Goal: Information Seeking & Learning: Check status

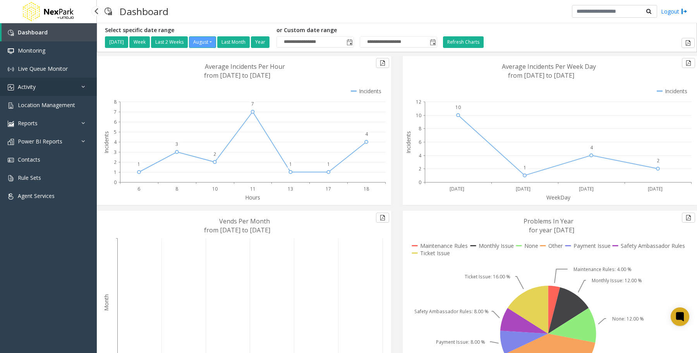
click at [33, 87] on span "Activity" at bounding box center [27, 86] width 18 height 7
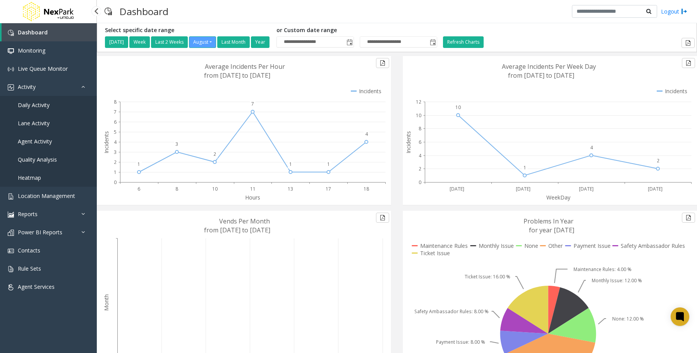
click at [31, 104] on span "Daily Activity" at bounding box center [34, 104] width 32 height 7
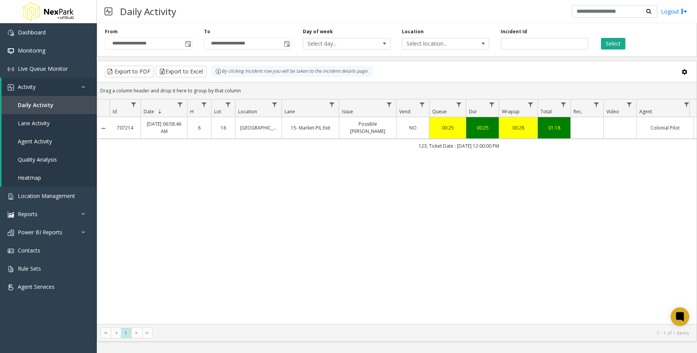
drag, startPoint x: 415, startPoint y: 147, endPoint x: 512, endPoint y: 148, distance: 96.8
click at [512, 148] on td "123; Ticket Date : [DATE] 12:00:00 PM" at bounding box center [459, 146] width 698 height 14
click at [524, 148] on td "123; Ticket Date : [DATE] 12:00:00 PM" at bounding box center [459, 146] width 698 height 14
click at [188, 43] on span "Toggle popup" at bounding box center [188, 44] width 6 height 6
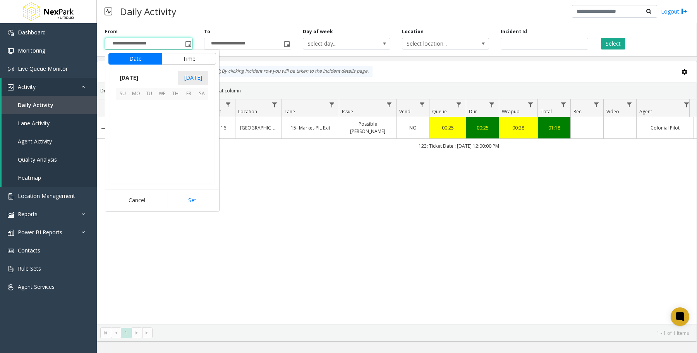
scroll to position [138741, 0]
click at [165, 159] on span "27" at bounding box center [162, 159] width 13 height 13
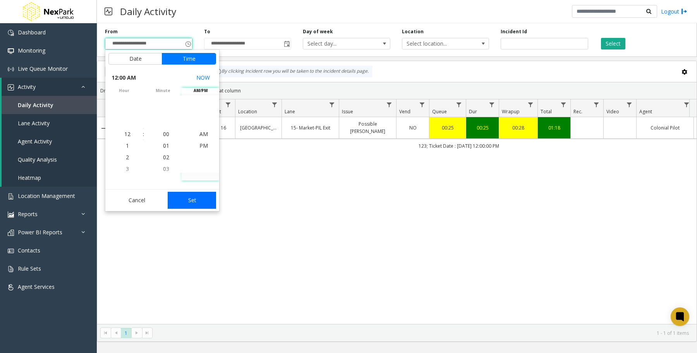
click at [188, 202] on button "Set" at bounding box center [192, 200] width 49 height 17
type input "**********"
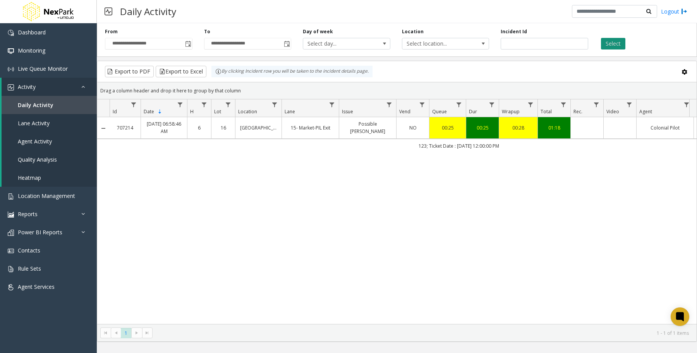
click at [622, 41] on button "Select" at bounding box center [613, 44] width 24 height 12
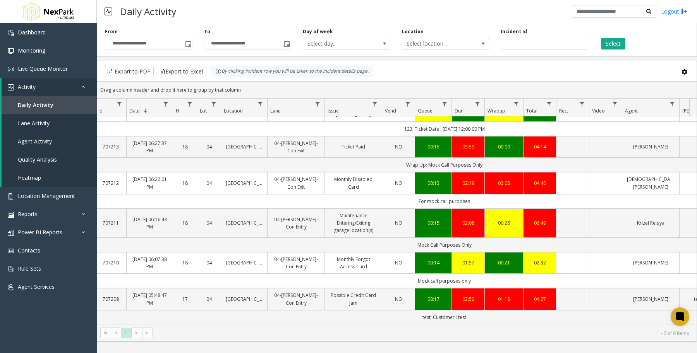
scroll to position [26, 0]
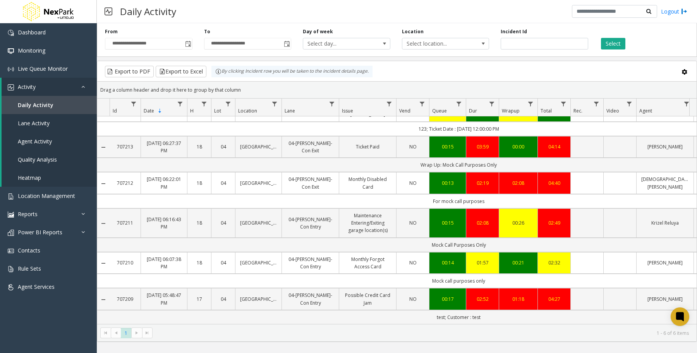
click at [104, 260] on link "Collapse Details" at bounding box center [103, 263] width 12 height 6
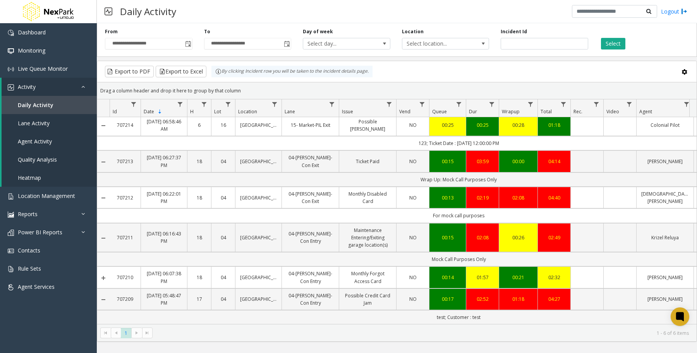
scroll to position [12, 0]
click at [104, 275] on link "Expand Details" at bounding box center [103, 278] width 12 height 6
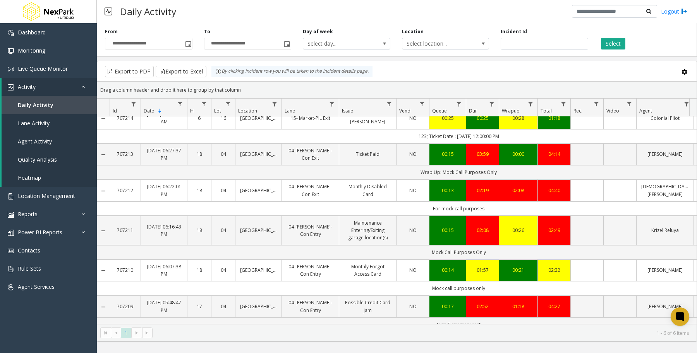
scroll to position [0, 0]
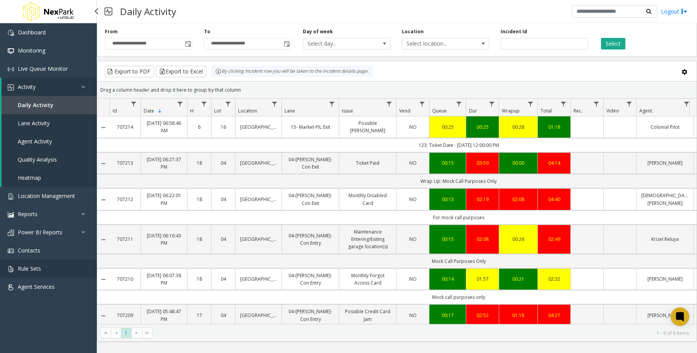
click at [38, 262] on link "Rule Sets" at bounding box center [48, 269] width 97 height 18
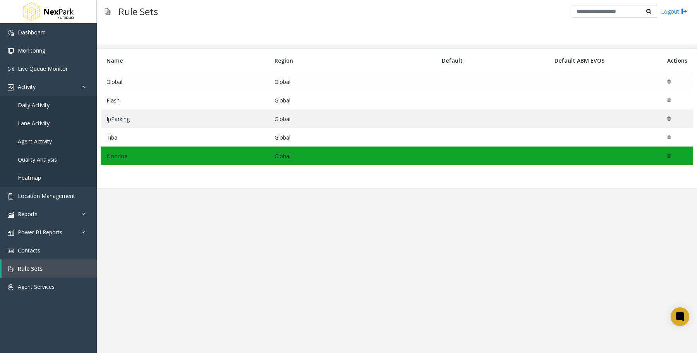
click at [135, 77] on td "Global" at bounding box center [185, 81] width 168 height 19
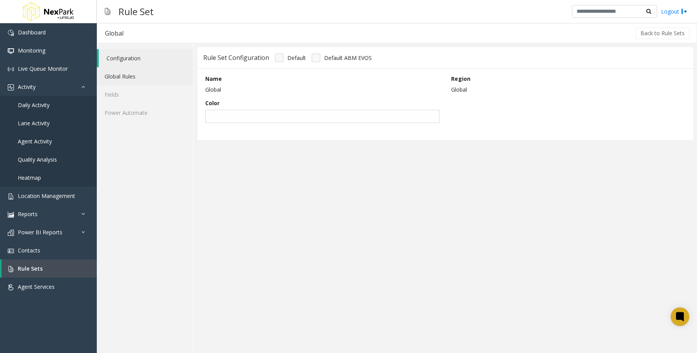
click at [120, 72] on link "Global Rules" at bounding box center [145, 76] width 96 height 18
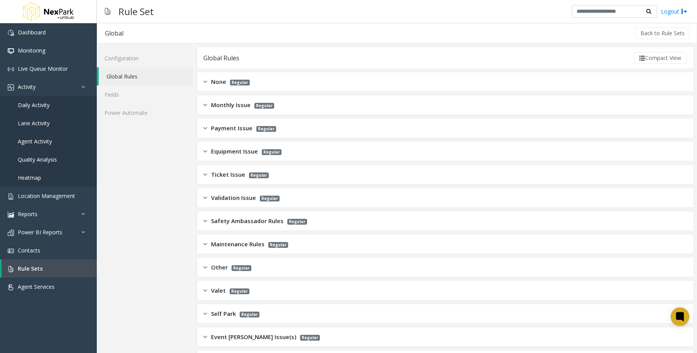
click at [205, 80] on img at bounding box center [205, 81] width 4 height 9
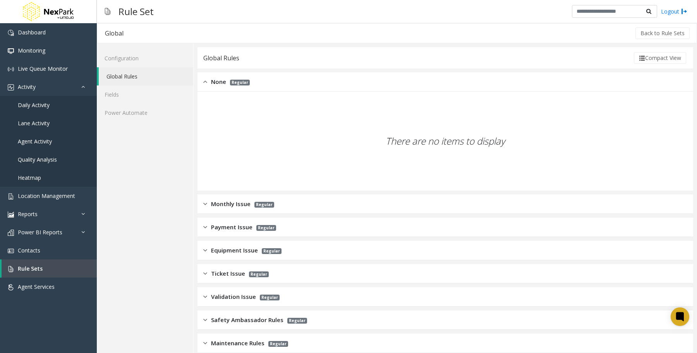
click at [204, 82] on img at bounding box center [205, 81] width 4 height 9
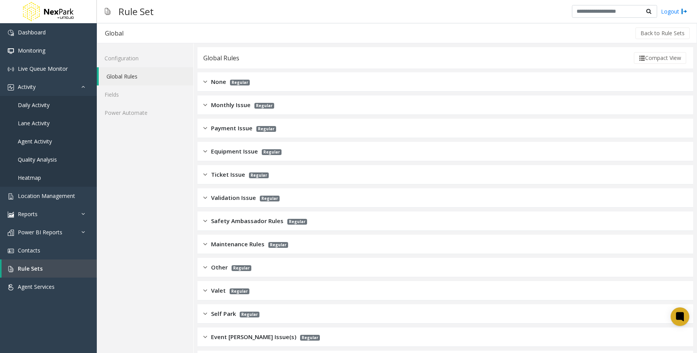
click at [206, 106] on img at bounding box center [205, 105] width 4 height 9
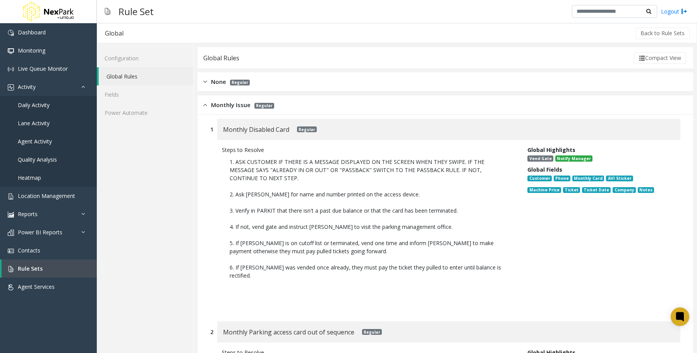
drag, startPoint x: 205, startPoint y: 105, endPoint x: 221, endPoint y: 103, distance: 16.1
click at [206, 105] on img at bounding box center [205, 105] width 4 height 9
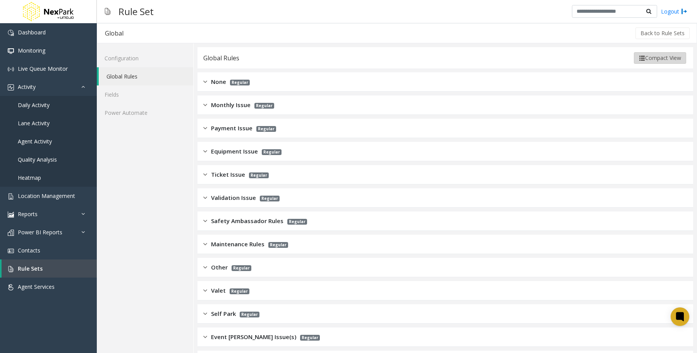
click at [643, 59] on button "Compact View" at bounding box center [660, 58] width 52 height 12
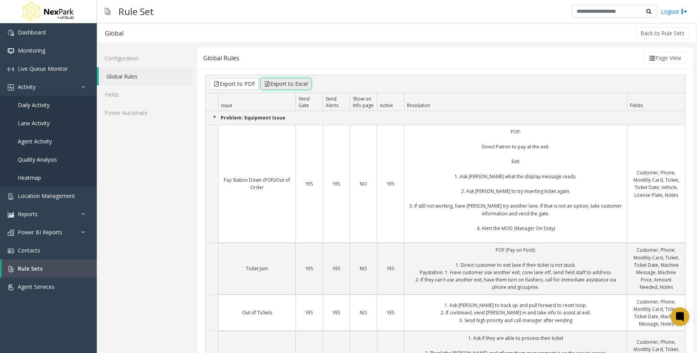
click at [296, 84] on button "Export to Excel" at bounding box center [285, 84] width 51 height 12
click at [41, 103] on span "Daily Activity" at bounding box center [34, 104] width 32 height 7
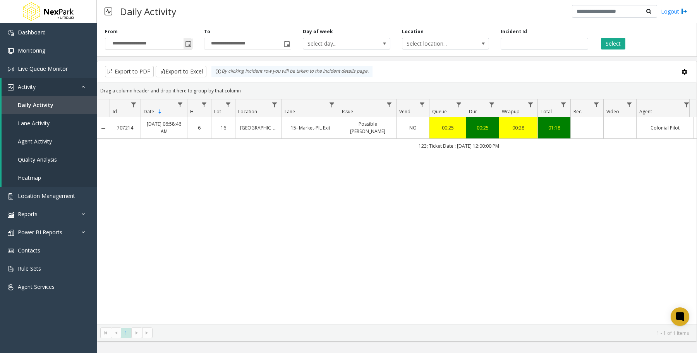
click at [188, 46] on span "Toggle popup" at bounding box center [188, 44] width 6 height 6
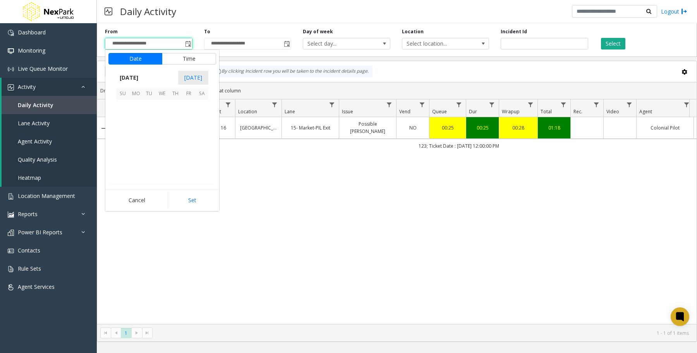
scroll to position [138741, 0]
click at [133, 161] on span "25" at bounding box center [135, 159] width 13 height 13
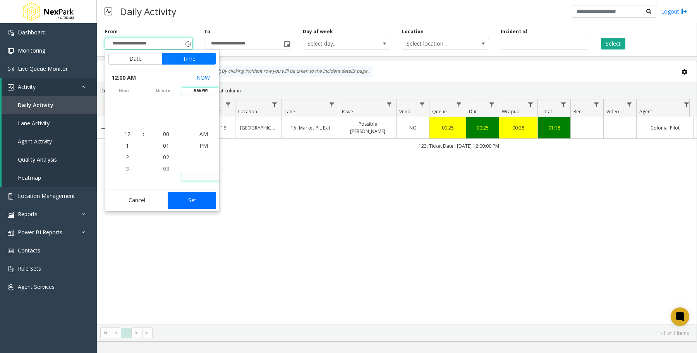
click at [204, 202] on button "Set" at bounding box center [192, 200] width 49 height 17
type input "**********"
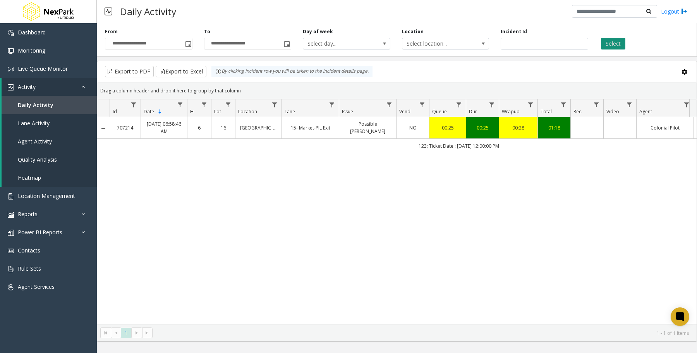
click at [610, 45] on button "Select" at bounding box center [613, 44] width 24 height 12
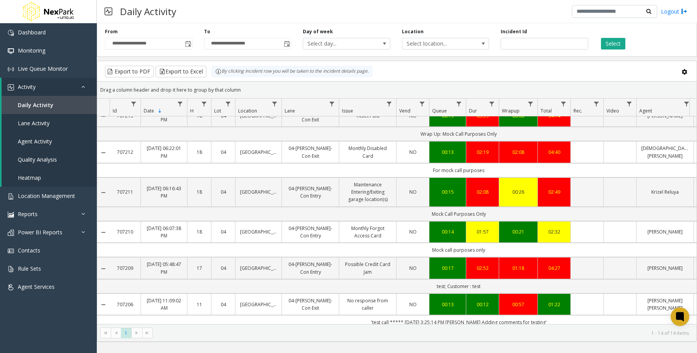
scroll to position [144, 0]
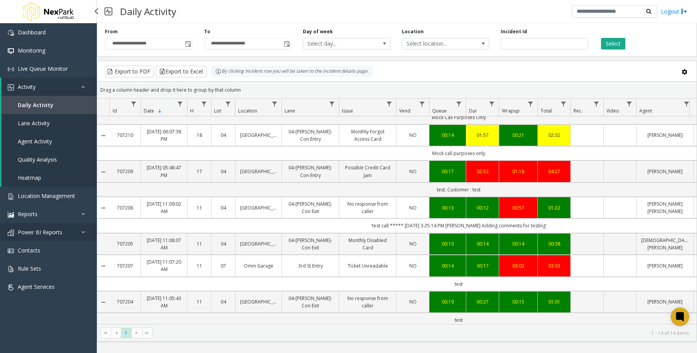
click at [50, 231] on span "Power BI Reports" at bounding box center [40, 232] width 45 height 7
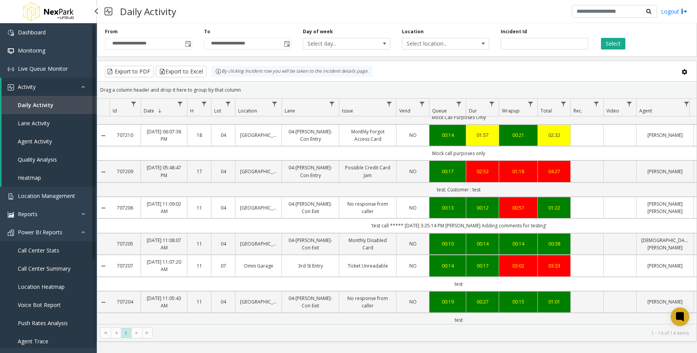
click at [63, 252] on link "Call Center Stats" at bounding box center [48, 250] width 97 height 18
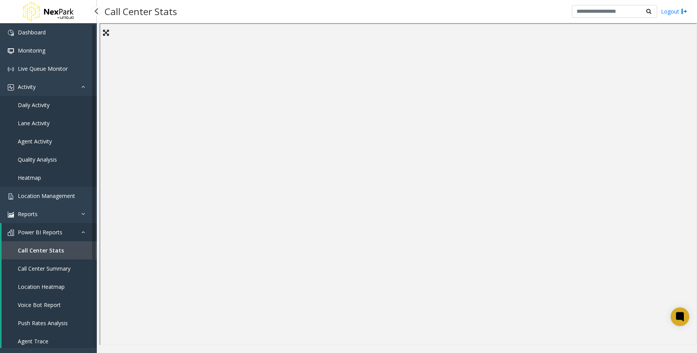
click at [53, 271] on span "Call Center Summary" at bounding box center [44, 268] width 53 height 7
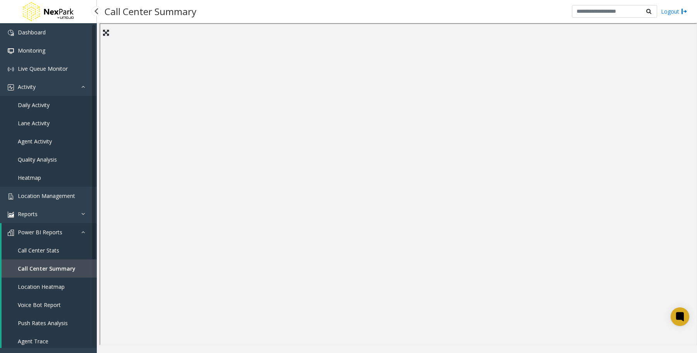
click at [47, 105] on span "Daily Activity" at bounding box center [34, 104] width 32 height 7
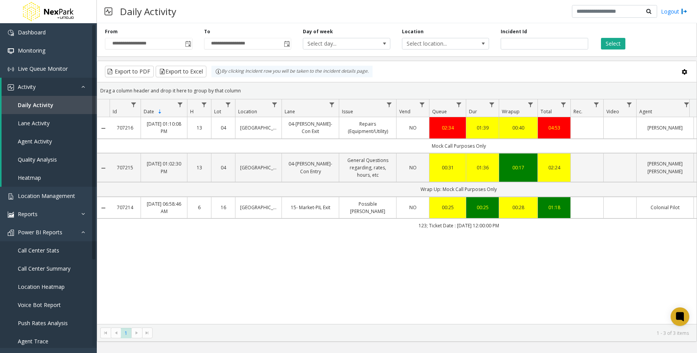
click at [583, 261] on div "707216 [DATE] 01:10:08 PM 13 04 [GEOGRAPHIC_DATA] Garage 04-[PERSON_NAME]-Con E…" at bounding box center [396, 220] width 599 height 207
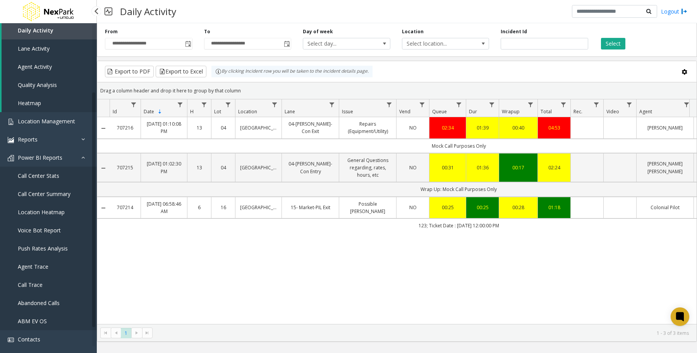
scroll to position [116, 0]
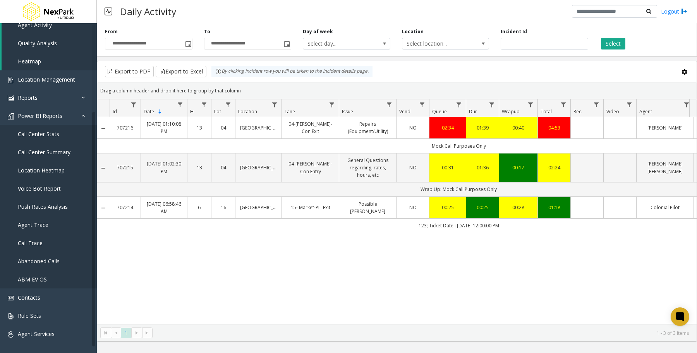
click at [405, 242] on div "707216 [DATE] 01:10:08 PM 13 04 [GEOGRAPHIC_DATA] Garage 04-[PERSON_NAME]-Con E…" at bounding box center [396, 220] width 599 height 207
click at [216, 277] on div "707216 [DATE] 01:10:08 PM 13 04 [GEOGRAPHIC_DATA] Garage 04-[PERSON_NAME]-Con E…" at bounding box center [396, 220] width 599 height 207
click at [277, 266] on div "707216 [DATE] 01:10:08 PM 13 04 [GEOGRAPHIC_DATA] Garage 04-[PERSON_NAME]-Con E…" at bounding box center [396, 220] width 599 height 207
click at [396, 277] on div "707216 [DATE] 01:10:08 PM 13 04 [GEOGRAPHIC_DATA] Garage 04-[PERSON_NAME]-Con E…" at bounding box center [396, 220] width 599 height 207
click at [555, 273] on div "707216 [DATE] 01:10:08 PM 13 04 [GEOGRAPHIC_DATA] Garage 04-[PERSON_NAME]-Con E…" at bounding box center [396, 220] width 599 height 207
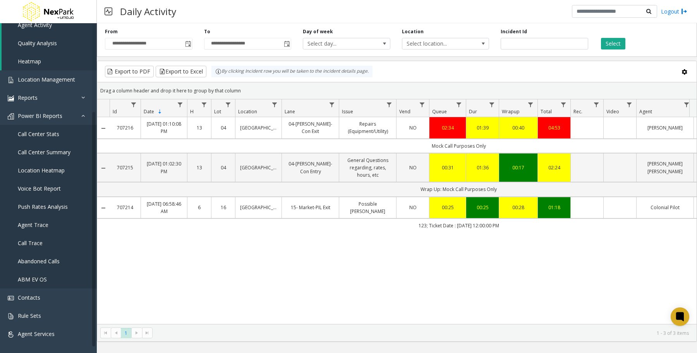
drag, startPoint x: 389, startPoint y: 302, endPoint x: 375, endPoint y: 326, distance: 27.9
click at [389, 302] on div "707216 [DATE] 01:10:08 PM 13 04 [GEOGRAPHIC_DATA] Garage 04-[PERSON_NAME]-Con E…" at bounding box center [396, 220] width 599 height 207
click at [608, 279] on div "707216 [DATE] 01:10:08 PM 13 04 [GEOGRAPHIC_DATA] Garage 04-[PERSON_NAME]-Con E…" at bounding box center [396, 220] width 599 height 207
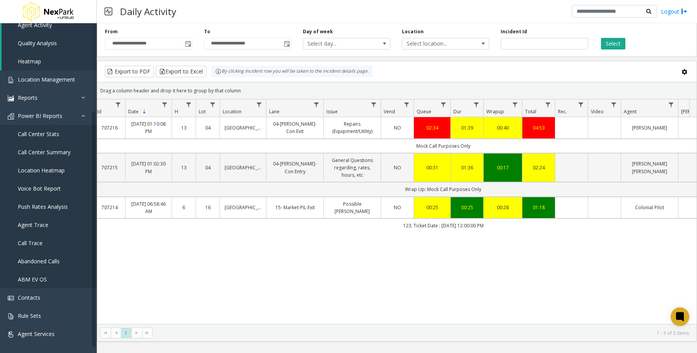
scroll to position [0, 0]
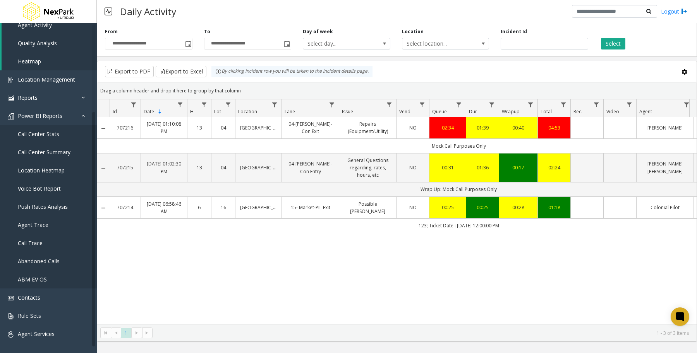
click at [191, 288] on div "707216 [DATE] 01:10:08 PM 13 04 [GEOGRAPHIC_DATA] Garage 04-[PERSON_NAME]-Con E…" at bounding box center [396, 220] width 599 height 207
click at [563, 279] on div "707216 [DATE] 01:10:08 PM 13 04 [GEOGRAPHIC_DATA] Garage 04-[PERSON_NAME]-Con E…" at bounding box center [396, 220] width 599 height 207
click at [618, 44] on button "Select" at bounding box center [613, 44] width 24 height 12
